Goal: Find specific page/section: Find specific page/section

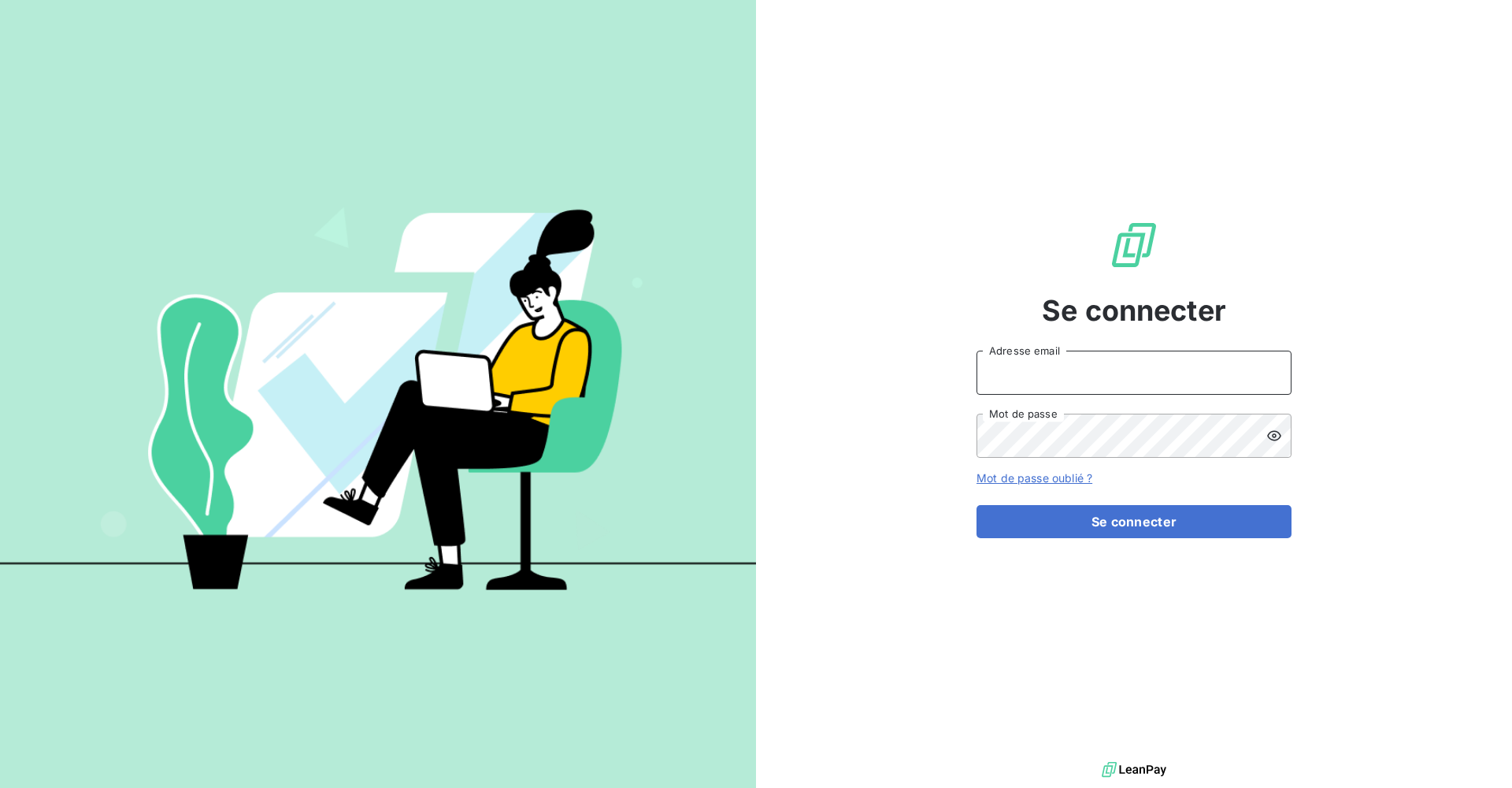
click at [519, 373] on input "Adresse email" at bounding box center [1134, 372] width 315 height 44
type input "[PERSON_NAME][EMAIL_ADDRESS][DOMAIN_NAME]"
click at [519, 373] on button "Se connecter" at bounding box center [1134, 521] width 315 height 33
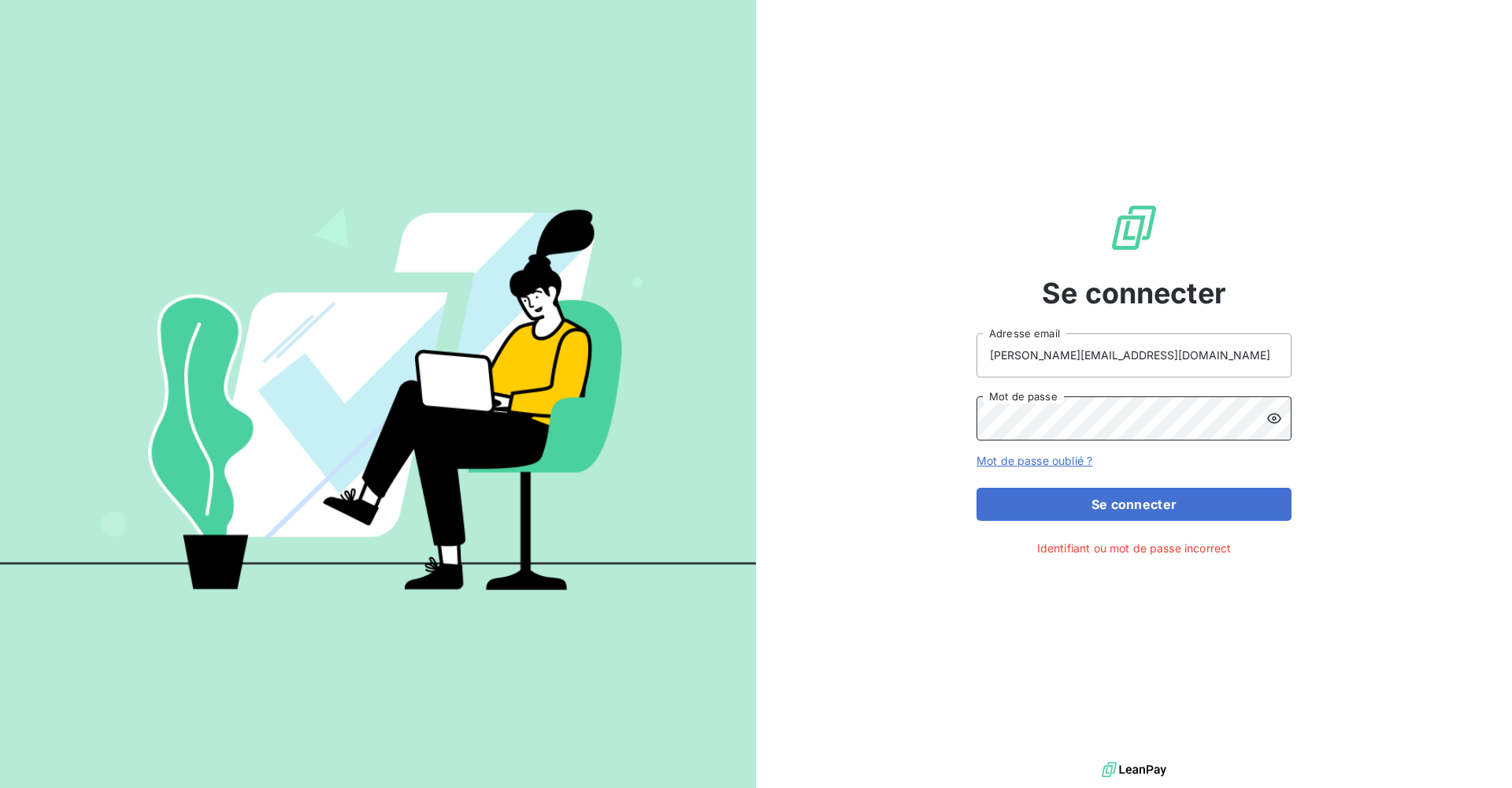
click at [519, 373] on button "Se connecter" at bounding box center [1134, 503] width 315 height 33
click at [519, 373] on div at bounding box center [1279, 418] width 25 height 44
click at [519, 373] on button "Se connecter" at bounding box center [1134, 503] width 315 height 33
click at [519, 373] on div "Se connecter [PERSON_NAME][EMAIL_ADDRESS][DOMAIN_NAME] Adresse email Mot de pas…" at bounding box center [756, 394] width 1512 height 788
click at [519, 373] on button "Se connecter" at bounding box center [1134, 503] width 315 height 33
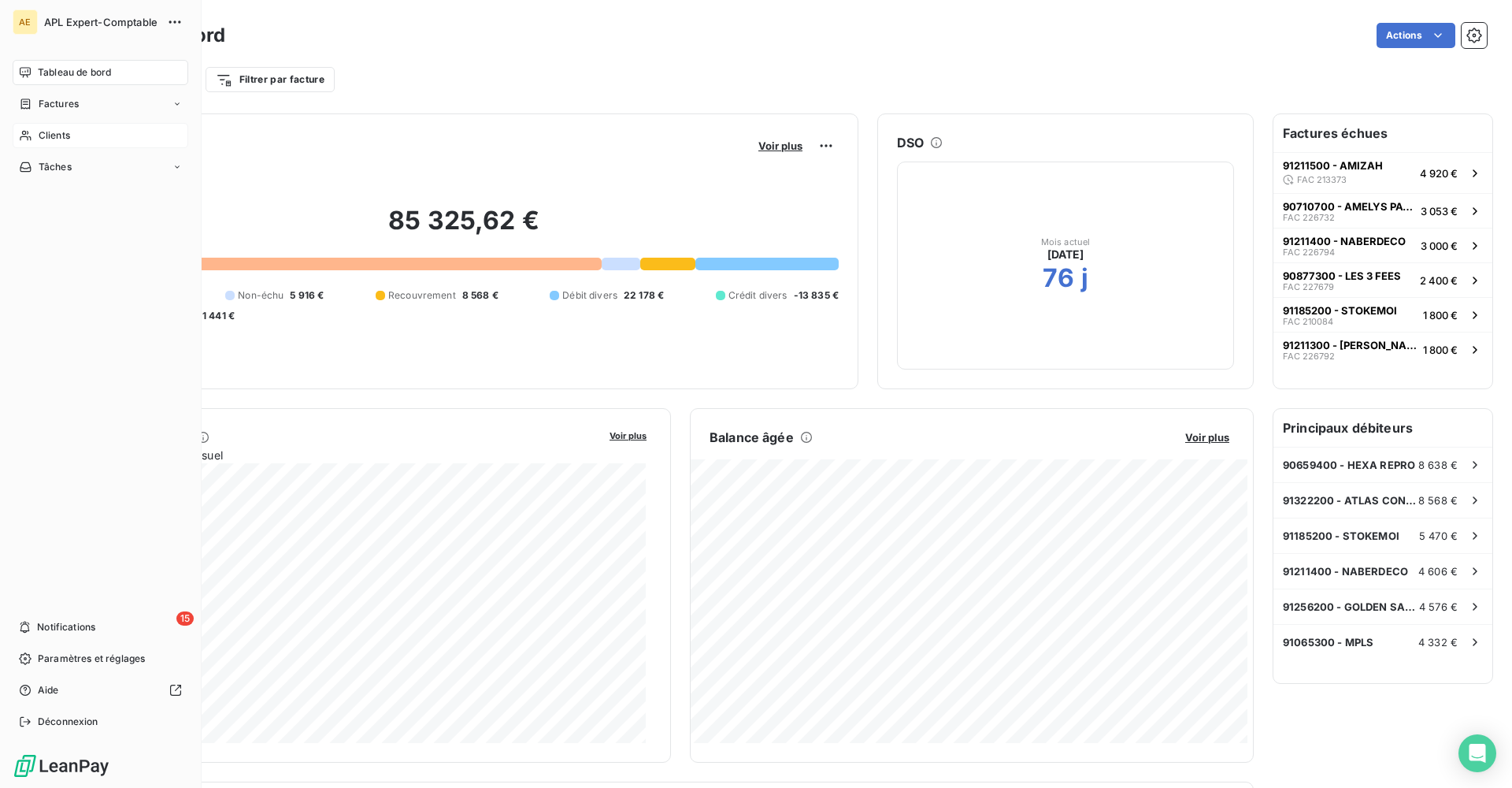
click at [71, 135] on div "Clients" at bounding box center [100, 136] width 176 height 25
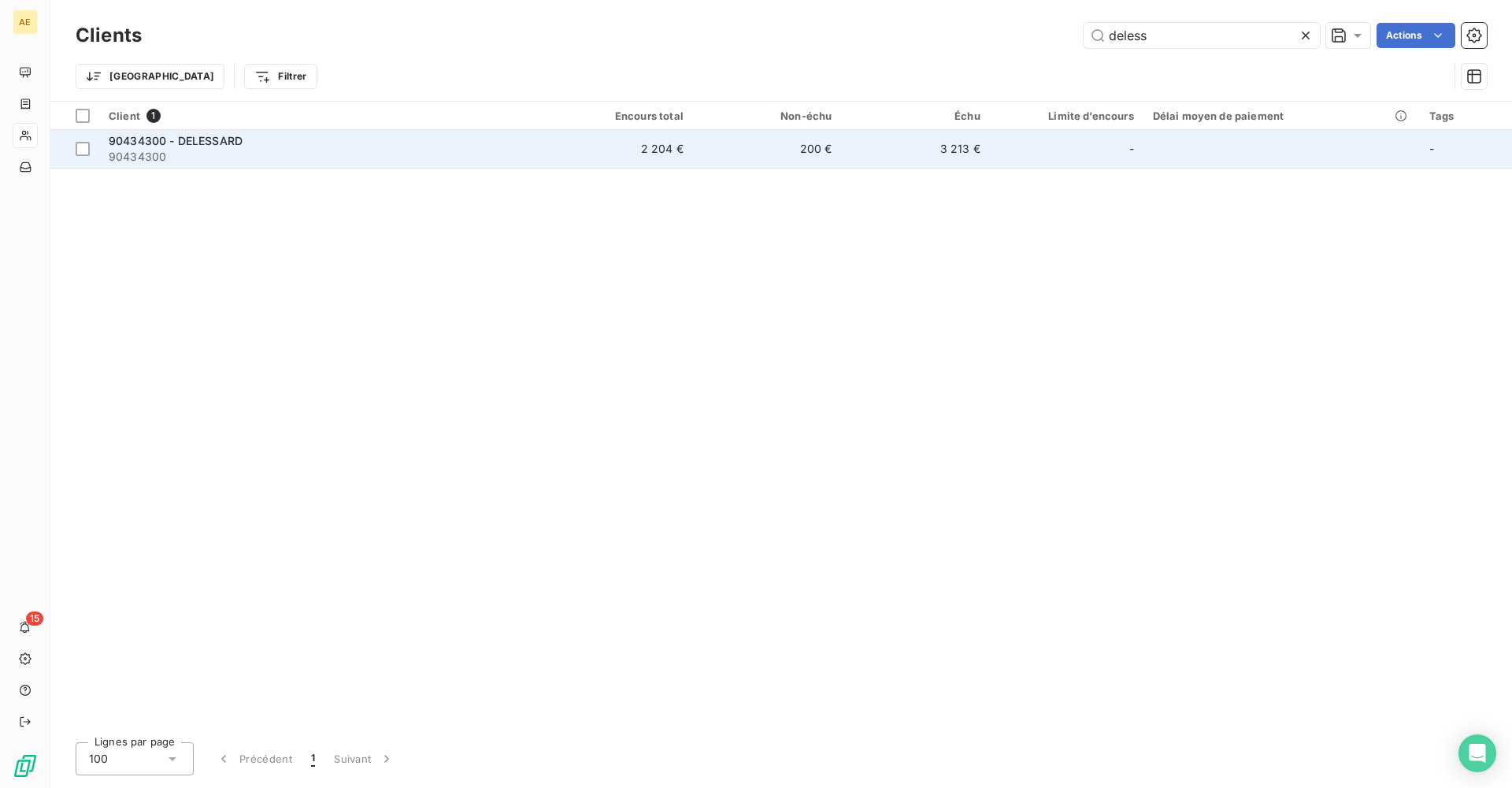
type input "deless"
click at [246, 154] on span "90434300" at bounding box center [322, 157] width 426 height 16
